Goal: Task Accomplishment & Management: Manage account settings

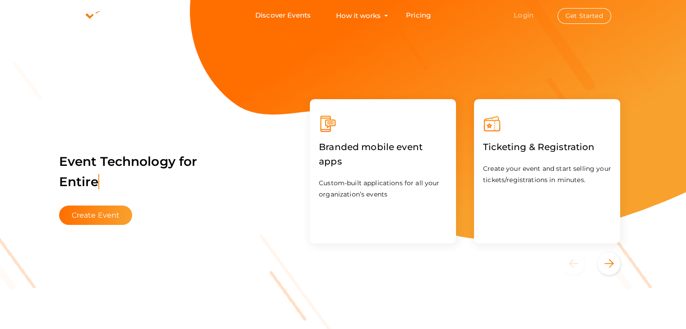
click at [520, 14] on link "Login" at bounding box center [524, 15] width 20 height 9
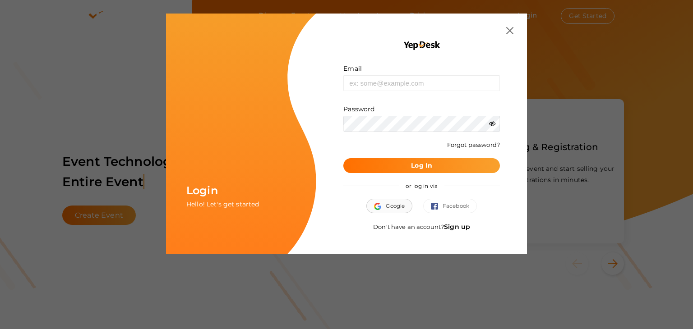
click at [387, 202] on span "Google" at bounding box center [389, 206] width 31 height 9
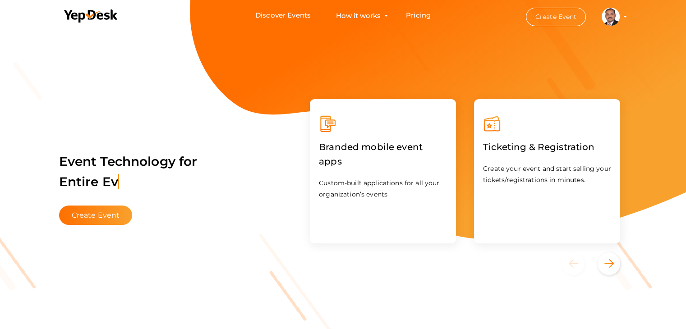
click at [620, 17] on profile-pic at bounding box center [611, 16] width 18 height 7
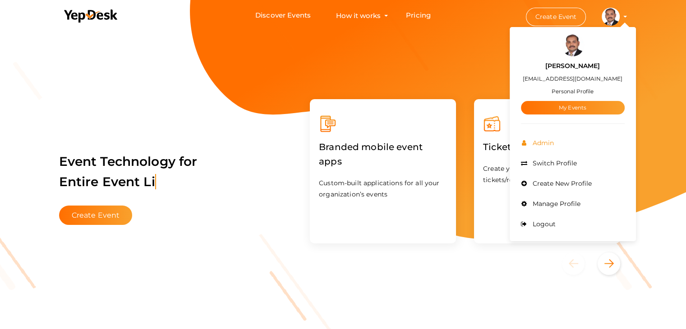
click at [543, 140] on span "Admin" at bounding box center [542, 143] width 23 height 8
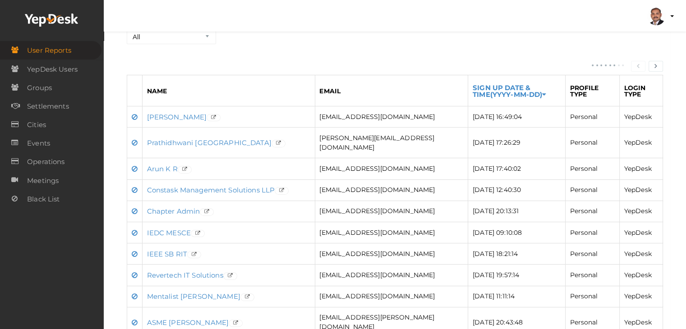
scroll to position [135, 0]
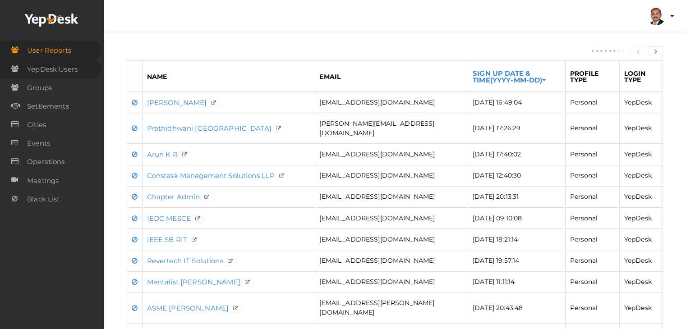
click at [51, 70] on span "YepDesk Users" at bounding box center [52, 69] width 51 height 18
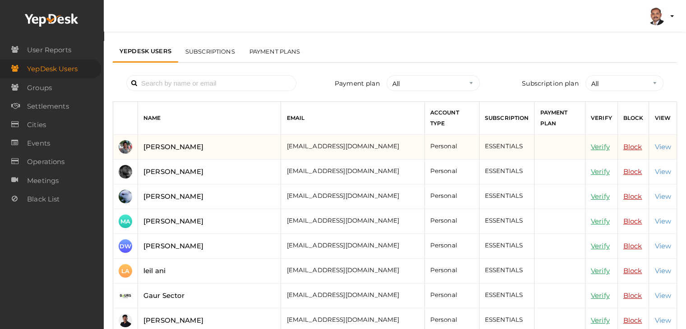
scroll to position [0, 0]
click at [604, 148] on link "Verify" at bounding box center [600, 147] width 19 height 9
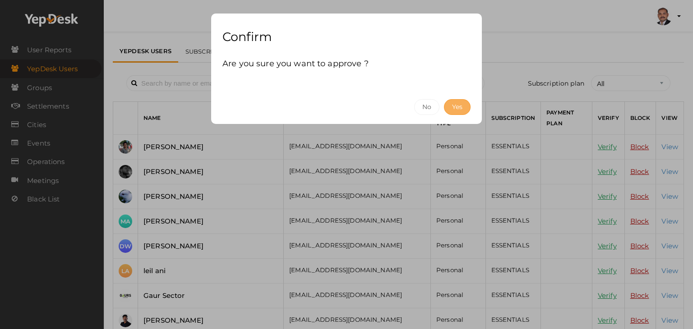
click at [456, 106] on button "Yes" at bounding box center [457, 107] width 27 height 16
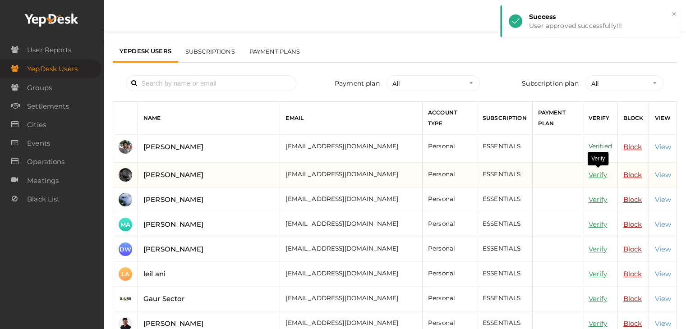
click at [599, 176] on link "Verify" at bounding box center [598, 175] width 19 height 9
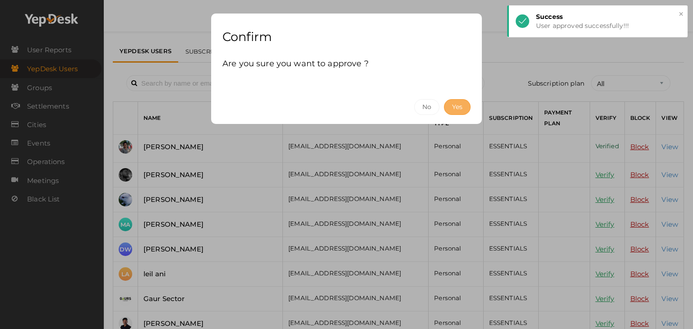
click at [456, 105] on button "Yes" at bounding box center [457, 107] width 27 height 16
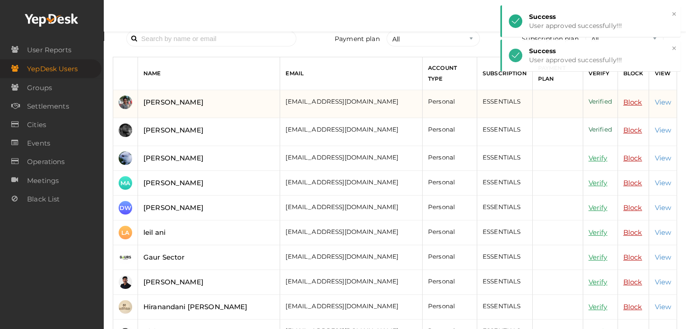
scroll to position [45, 0]
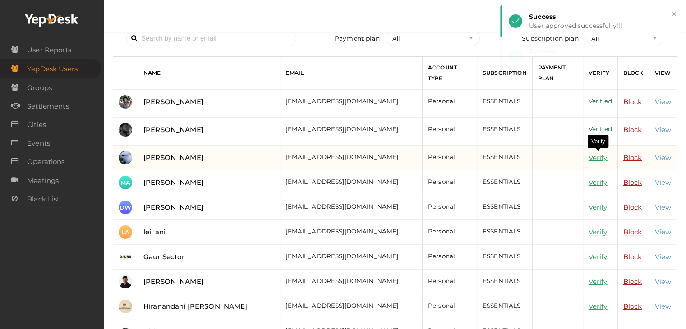
click at [596, 157] on link "Verify" at bounding box center [598, 157] width 19 height 9
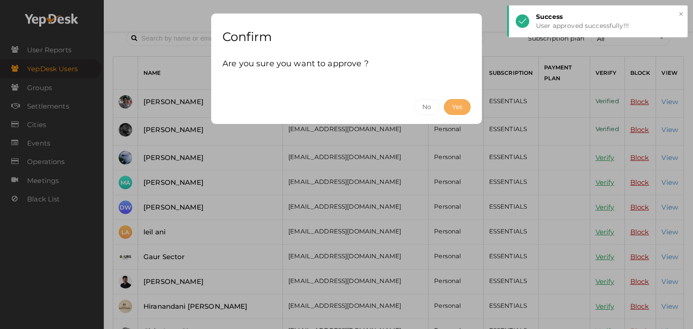
click at [461, 102] on button "Yes" at bounding box center [457, 107] width 27 height 16
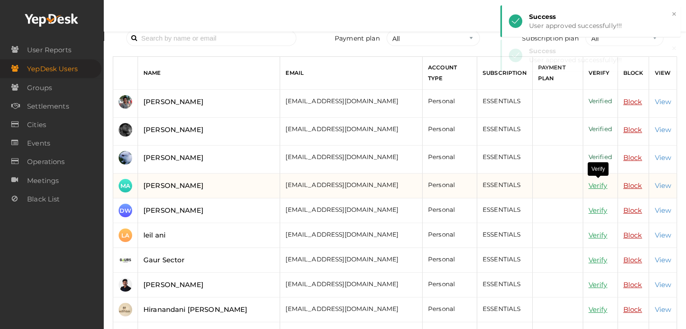
click at [592, 184] on link "Verify" at bounding box center [598, 185] width 19 height 9
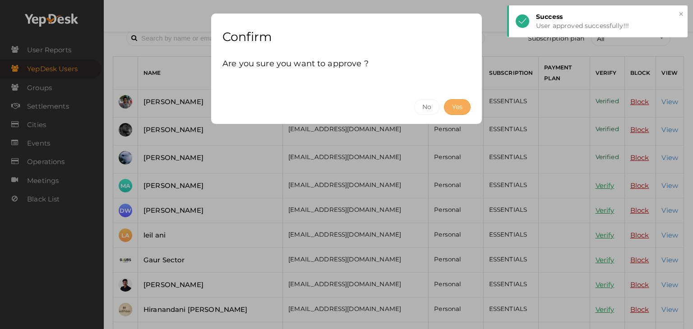
click at [454, 111] on button "Yes" at bounding box center [457, 107] width 27 height 16
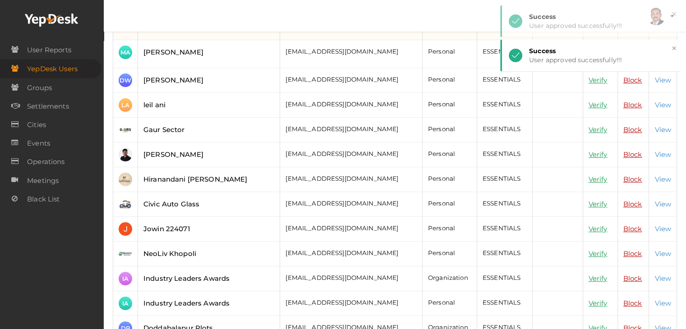
scroll to position [180, 0]
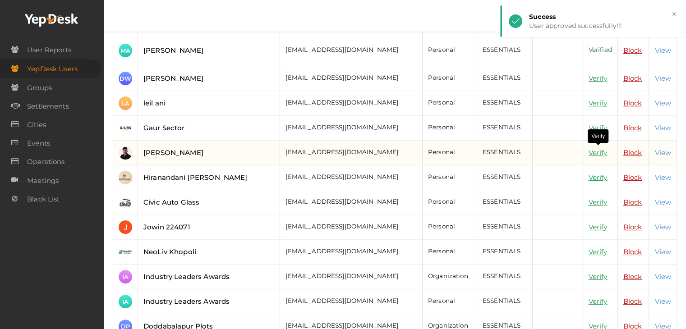
click at [594, 151] on link "Verify" at bounding box center [598, 152] width 19 height 9
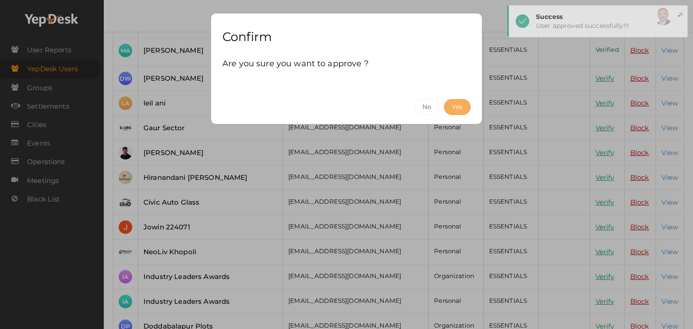
click at [446, 106] on button "Yes" at bounding box center [457, 107] width 27 height 16
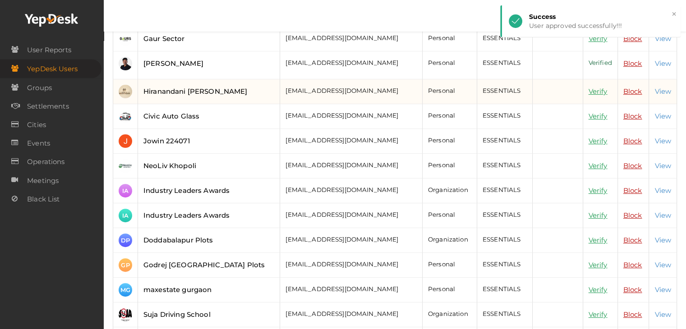
scroll to position [271, 0]
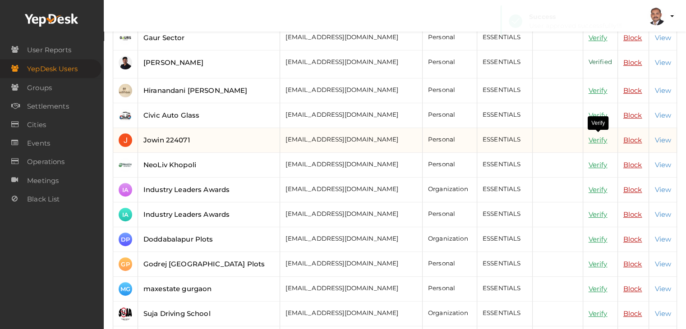
click at [597, 136] on link "Verify" at bounding box center [598, 140] width 19 height 9
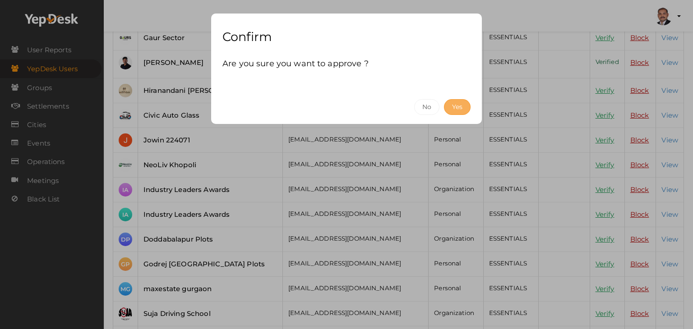
click at [456, 103] on button "Yes" at bounding box center [457, 107] width 27 height 16
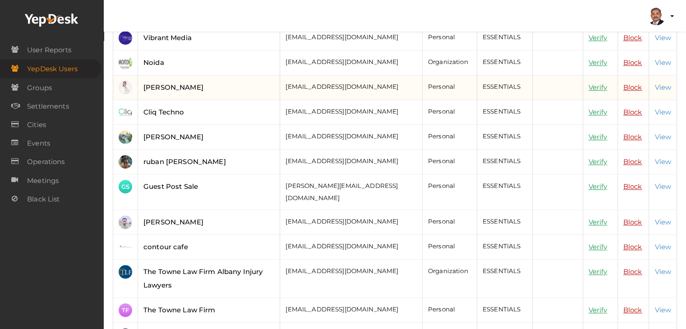
scroll to position [677, 0]
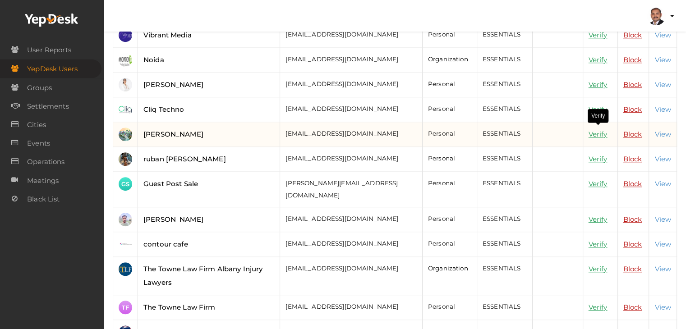
click at [600, 130] on link "Verify" at bounding box center [598, 134] width 19 height 9
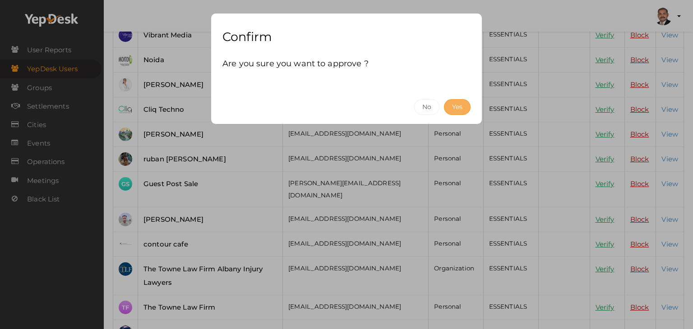
click at [455, 106] on button "Yes" at bounding box center [457, 107] width 27 height 16
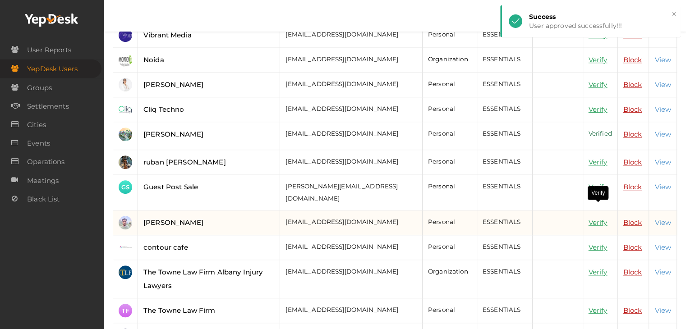
click at [598, 218] on link "Verify" at bounding box center [598, 222] width 19 height 9
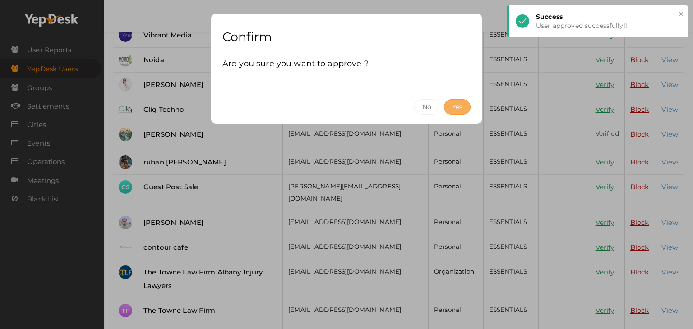
click at [462, 103] on button "Yes" at bounding box center [457, 107] width 27 height 16
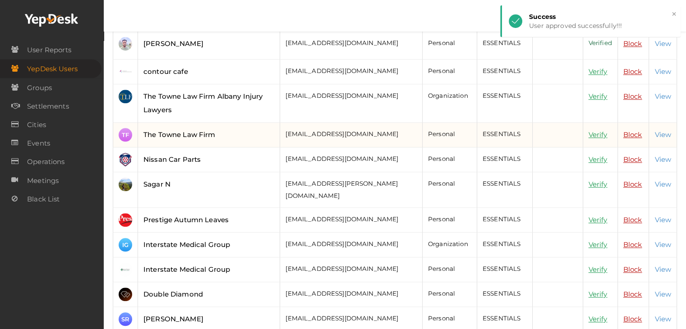
scroll to position [857, 0]
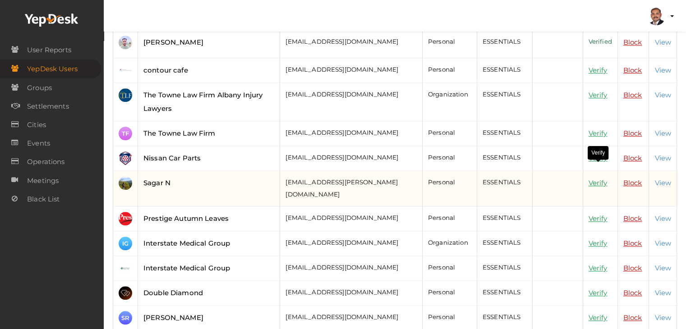
click at [601, 179] on link "Verify" at bounding box center [598, 183] width 19 height 9
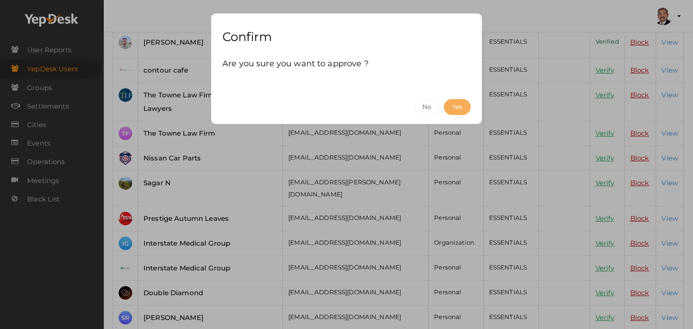
click at [452, 104] on button "Yes" at bounding box center [457, 107] width 27 height 16
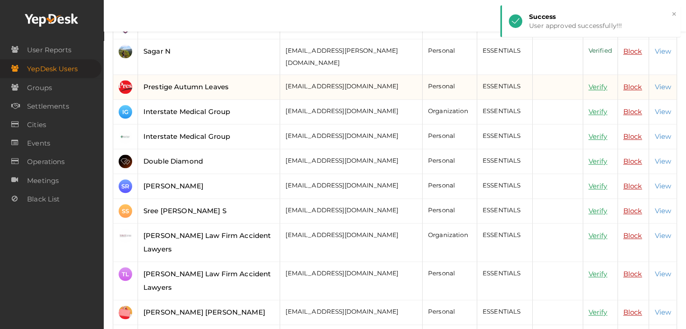
scroll to position [993, 0]
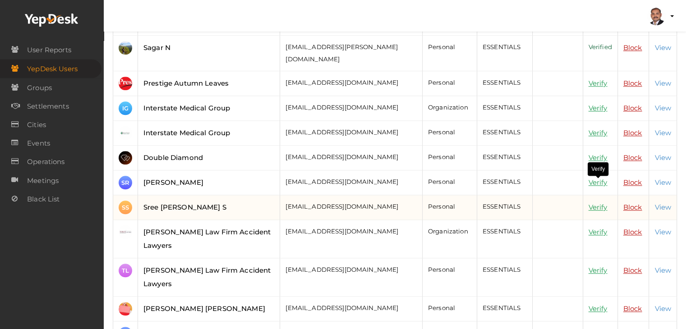
click at [592, 203] on link "Verify" at bounding box center [598, 207] width 19 height 9
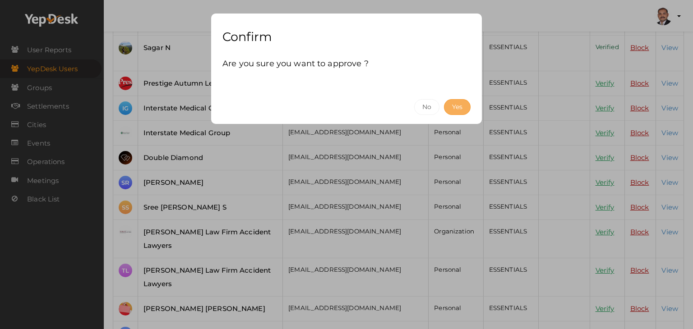
click at [465, 105] on button "Yes" at bounding box center [457, 107] width 27 height 16
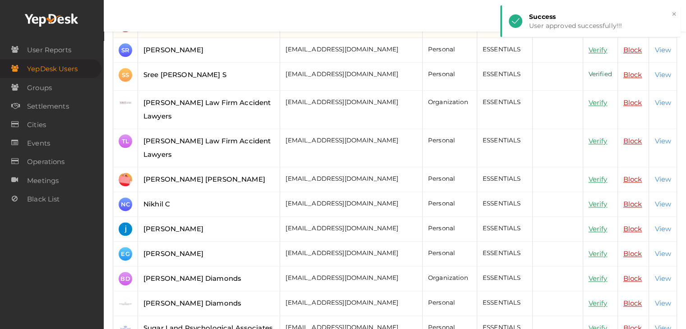
scroll to position [1128, 0]
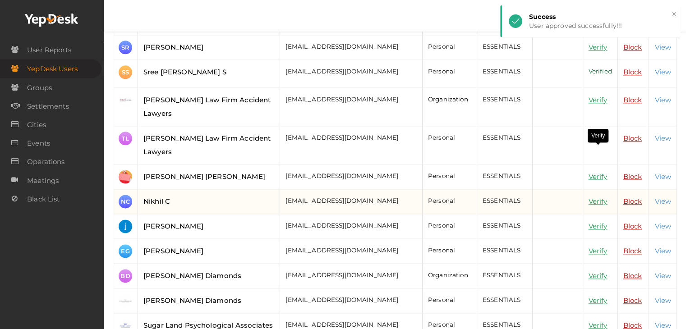
click at [600, 197] on link "Verify" at bounding box center [598, 201] width 19 height 9
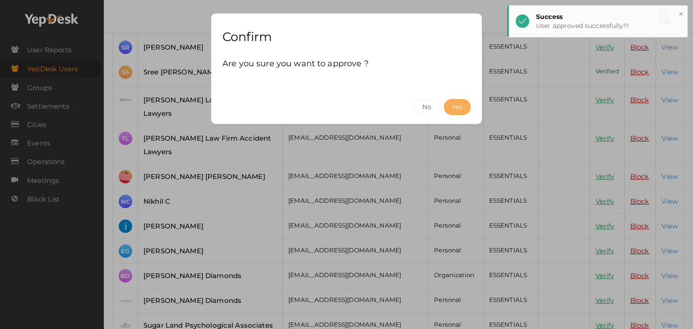
click at [466, 111] on button "Yes" at bounding box center [457, 107] width 27 height 16
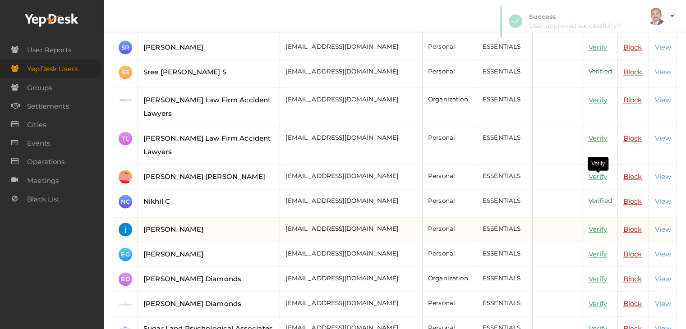
click at [598, 225] on link "Verify" at bounding box center [598, 229] width 19 height 9
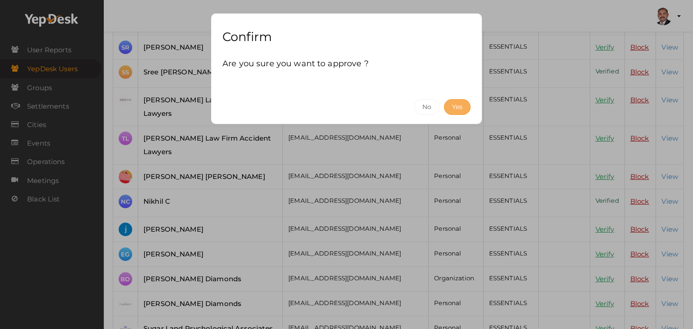
click at [467, 105] on button "Yes" at bounding box center [457, 107] width 27 height 16
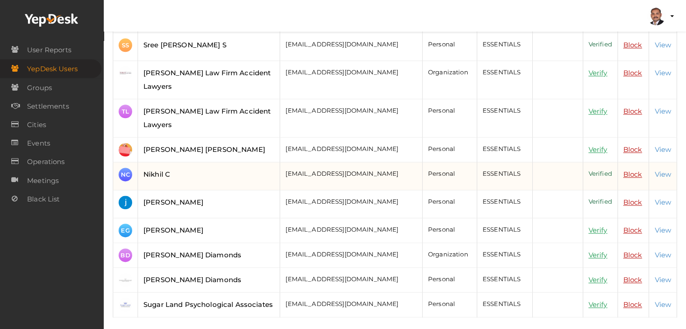
scroll to position [1157, 0]
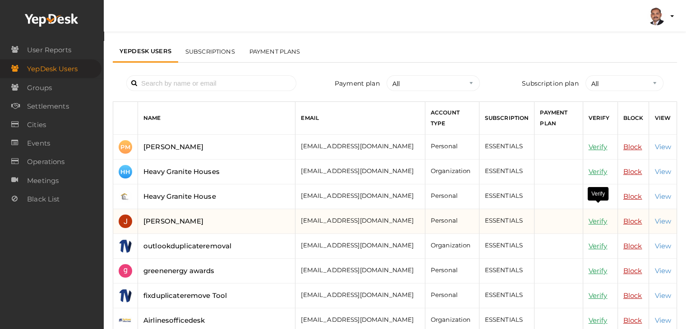
click at [597, 217] on link "Verify" at bounding box center [598, 221] width 19 height 9
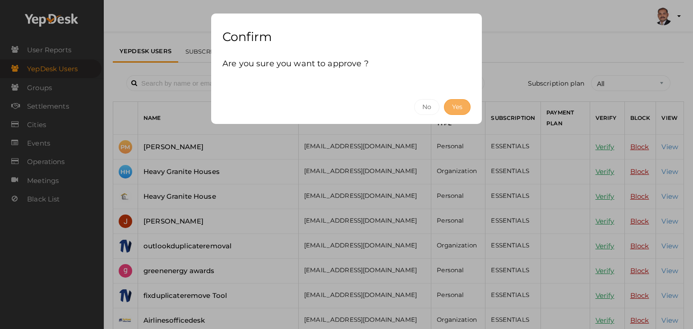
click at [455, 103] on button "Yes" at bounding box center [457, 107] width 27 height 16
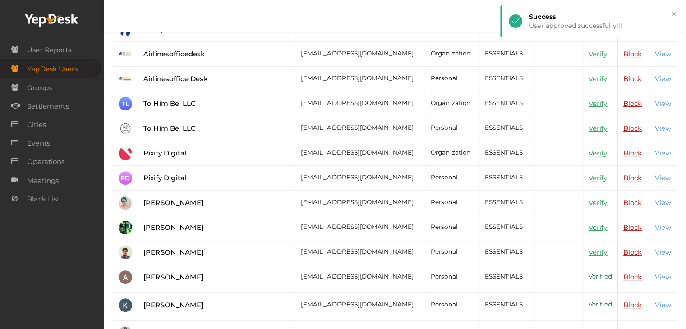
scroll to position [271, 0]
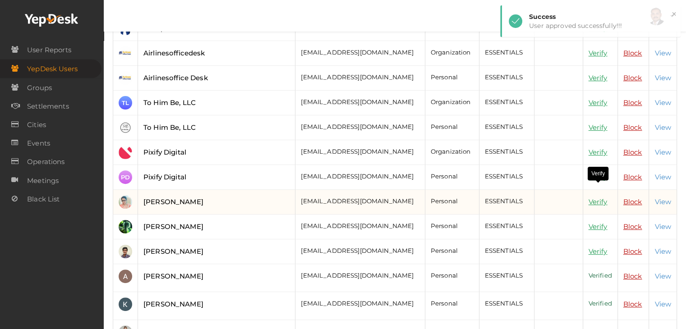
click at [592, 198] on link "Verify" at bounding box center [598, 202] width 19 height 9
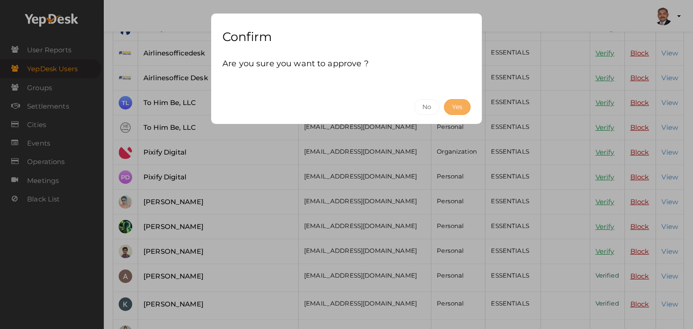
click at [468, 105] on button "Yes" at bounding box center [457, 107] width 27 height 16
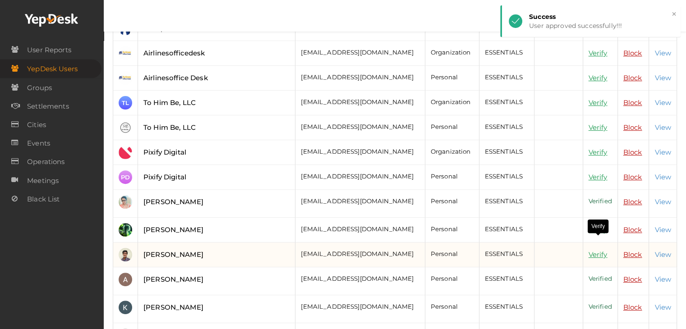
click at [592, 250] on link "Verify" at bounding box center [598, 254] width 19 height 9
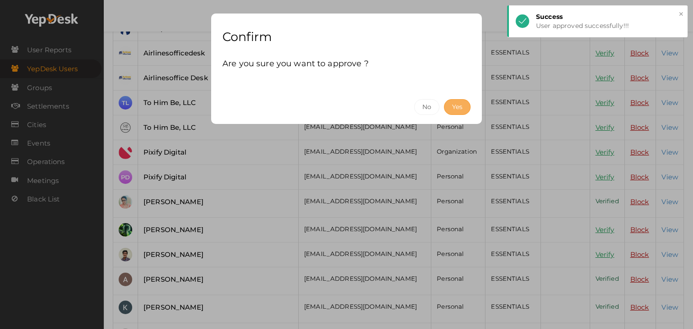
click at [469, 109] on button "Yes" at bounding box center [457, 107] width 27 height 16
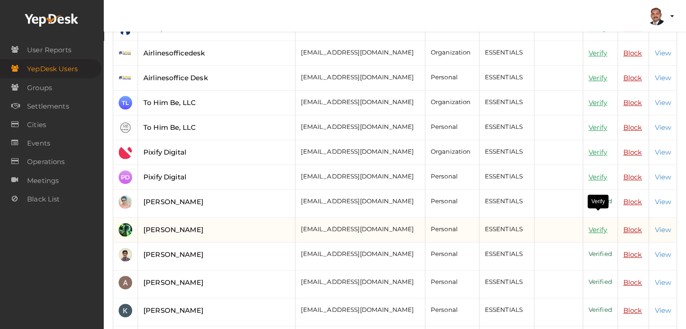
click at [605, 226] on link "Verify" at bounding box center [598, 230] width 19 height 9
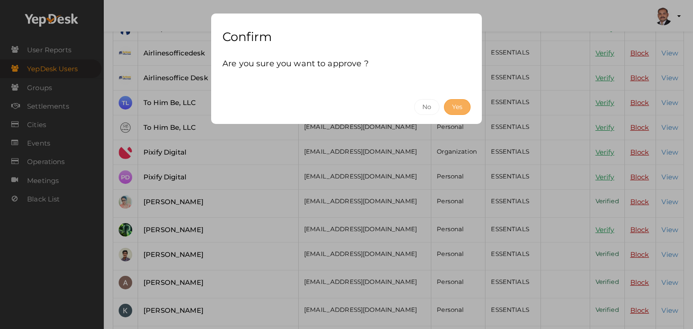
click at [453, 109] on button "Yes" at bounding box center [457, 107] width 27 height 16
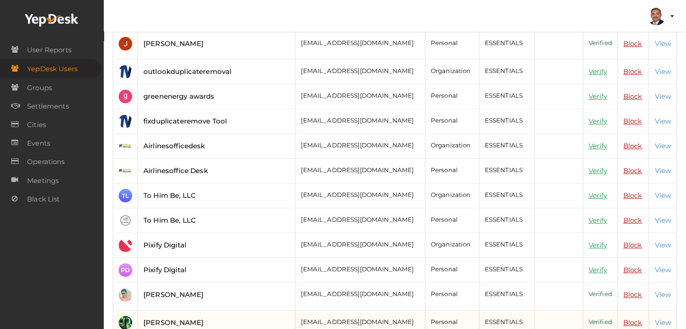
scroll to position [180, 0]
